Goal: Navigation & Orientation: Understand site structure

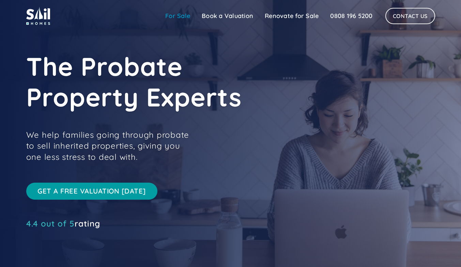
click at [180, 15] on link "For Sale" at bounding box center [177, 16] width 36 height 14
